Goal: Information Seeking & Learning: Learn about a topic

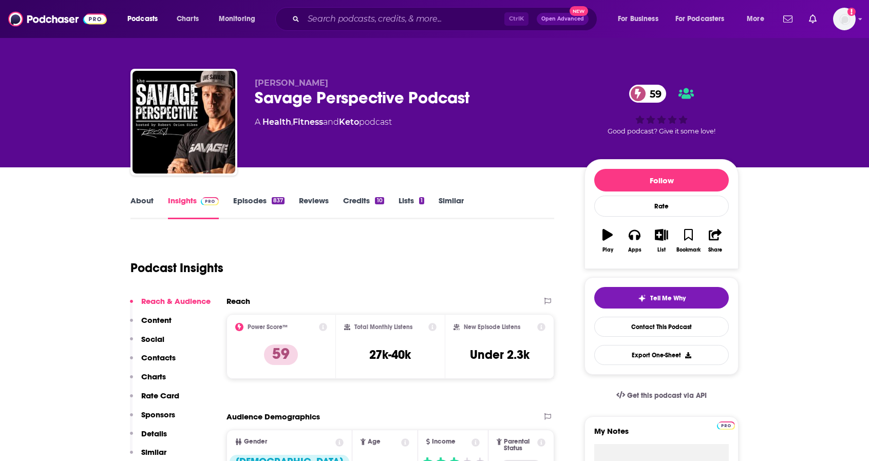
click at [136, 200] on link "About" at bounding box center [141, 208] width 23 height 24
